Goal: Transaction & Acquisition: Purchase product/service

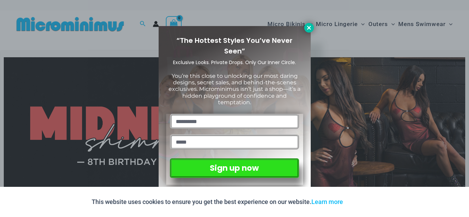
click at [304, 30] on button at bounding box center [309, 28] width 10 height 10
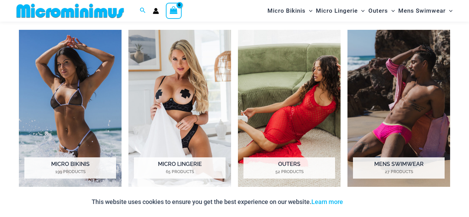
scroll to position [499, 0]
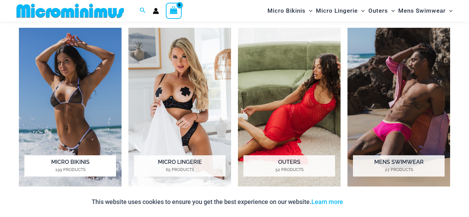
click at [72, 74] on img "Visit product category Micro Bikinis" at bounding box center [70, 107] width 103 height 159
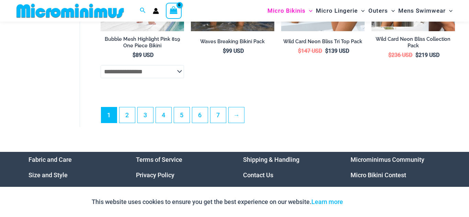
scroll to position [1706, 0]
